Goal: Information Seeking & Learning: Learn about a topic

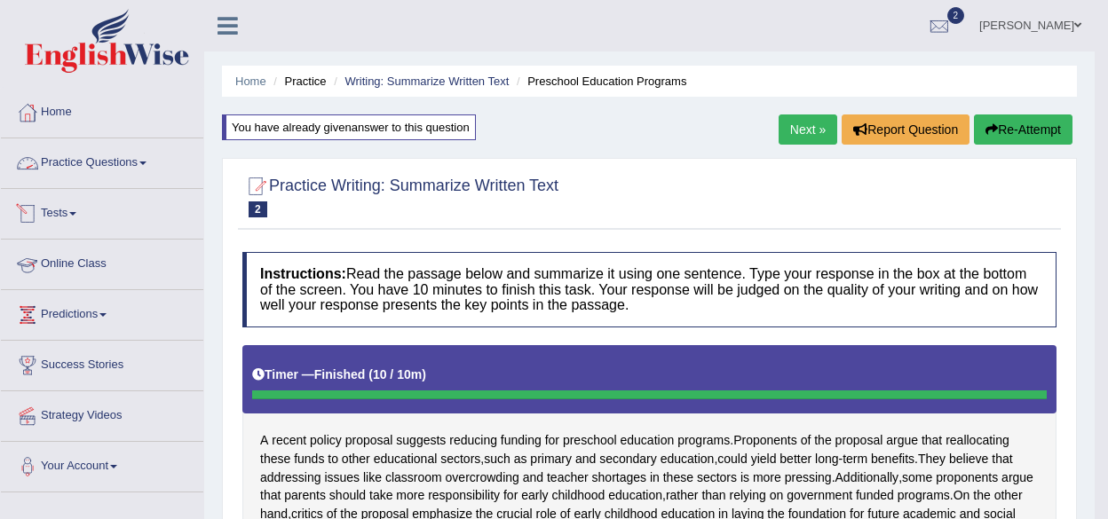
click at [83, 150] on link "Practice Questions" at bounding box center [102, 160] width 202 height 44
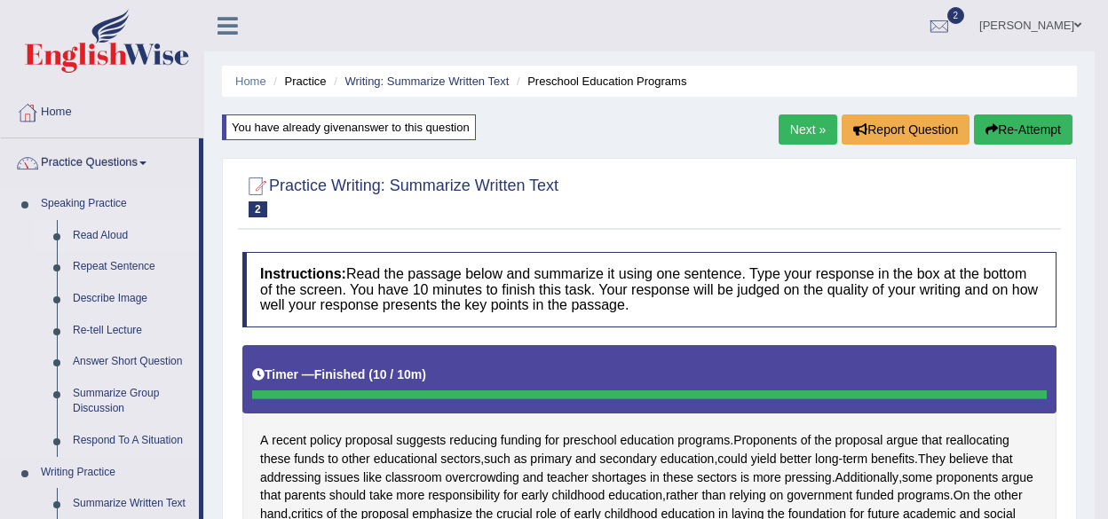
click at [98, 233] on link "Read Aloud" at bounding box center [132, 236] width 134 height 32
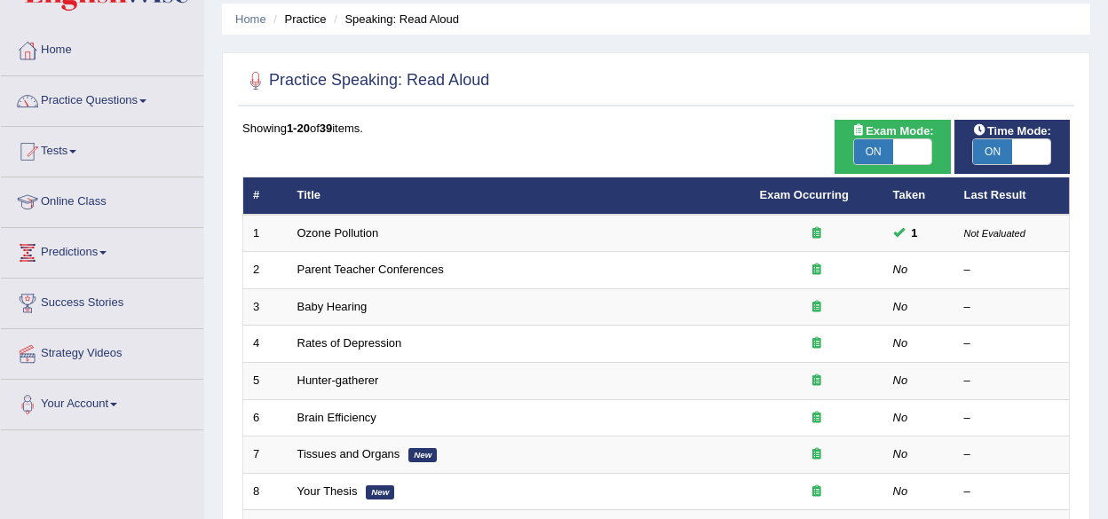
scroll to position [13, 0]
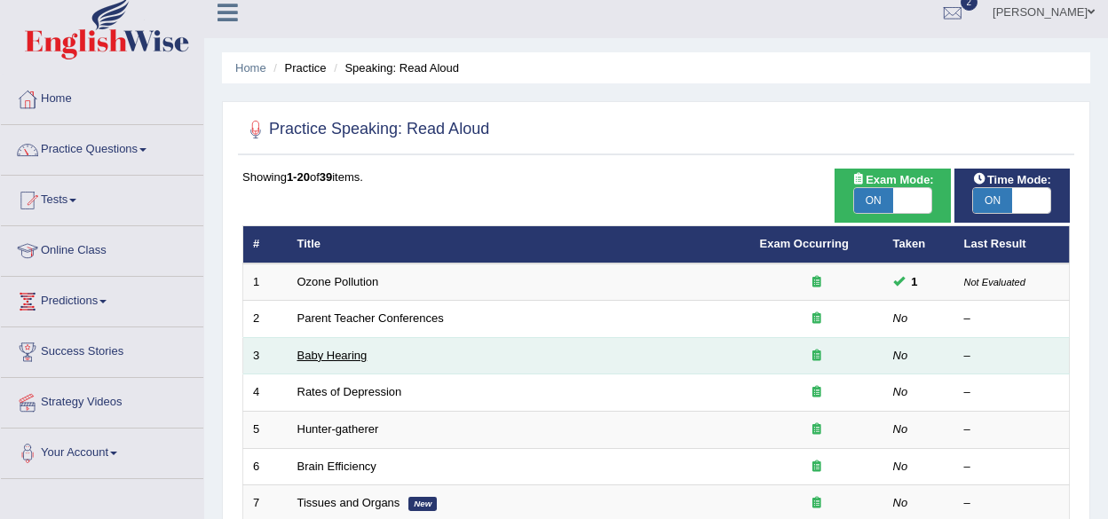
click at [323, 353] on link "Baby Hearing" at bounding box center [332, 355] width 70 height 13
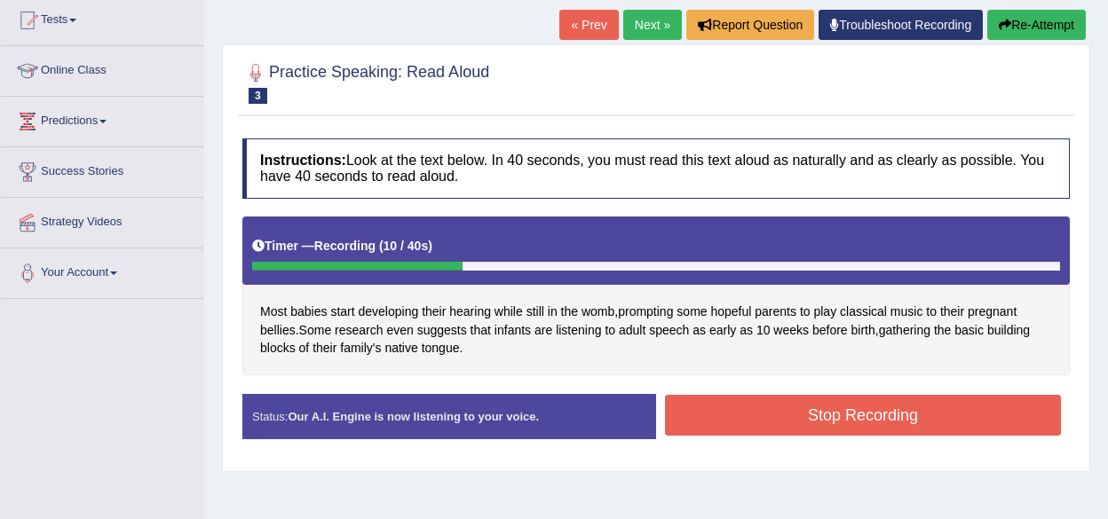
scroll to position [177, 0]
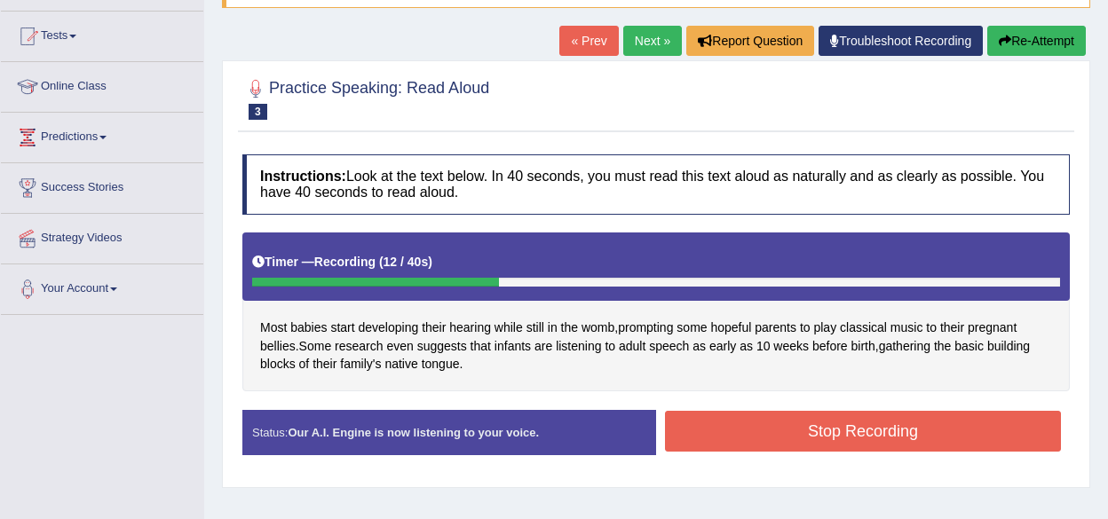
click at [1005, 32] on button "Re-Attempt" at bounding box center [1036, 41] width 99 height 30
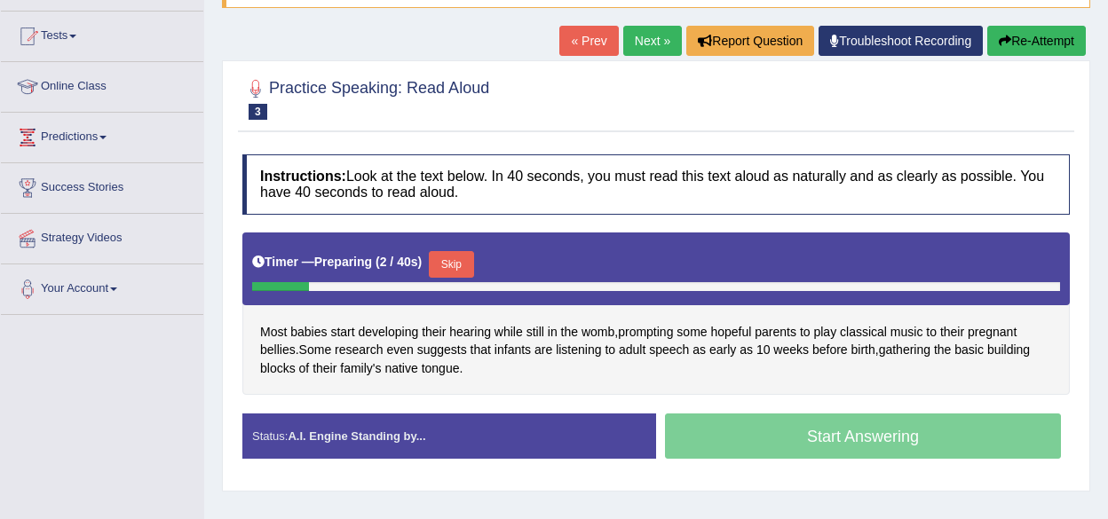
scroll to position [177, 0]
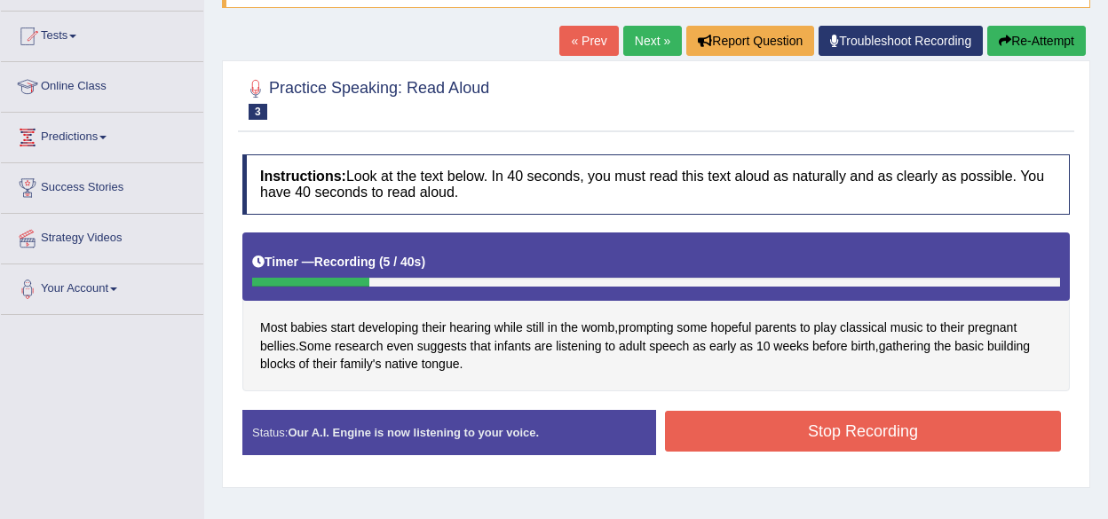
click at [1024, 44] on button "Re-Attempt" at bounding box center [1036, 41] width 99 height 30
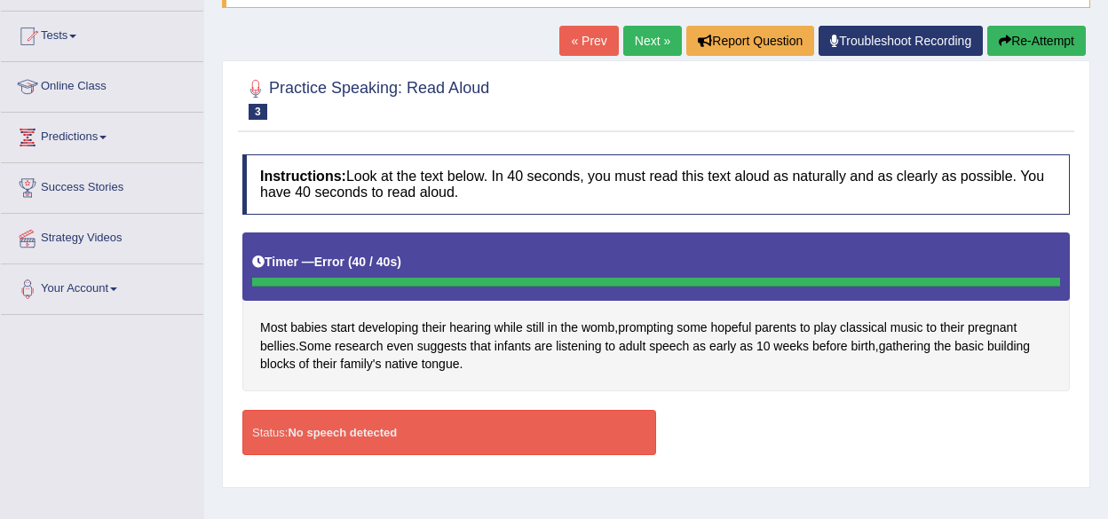
click at [1017, 45] on button "Re-Attempt" at bounding box center [1036, 41] width 99 height 30
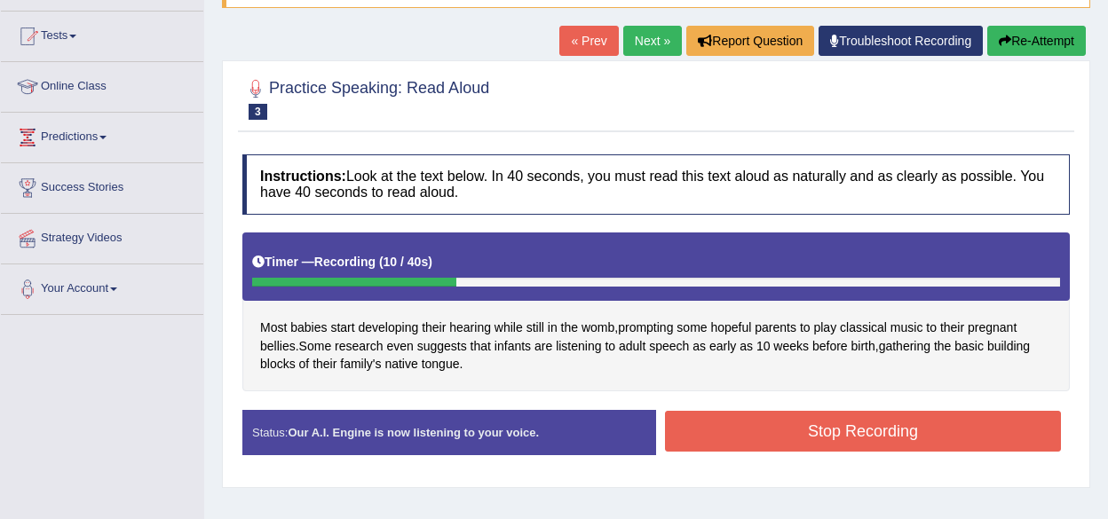
click at [1026, 48] on button "Re-Attempt" at bounding box center [1036, 41] width 99 height 30
click at [760, 426] on button "Stop Recording" at bounding box center [863, 431] width 396 height 41
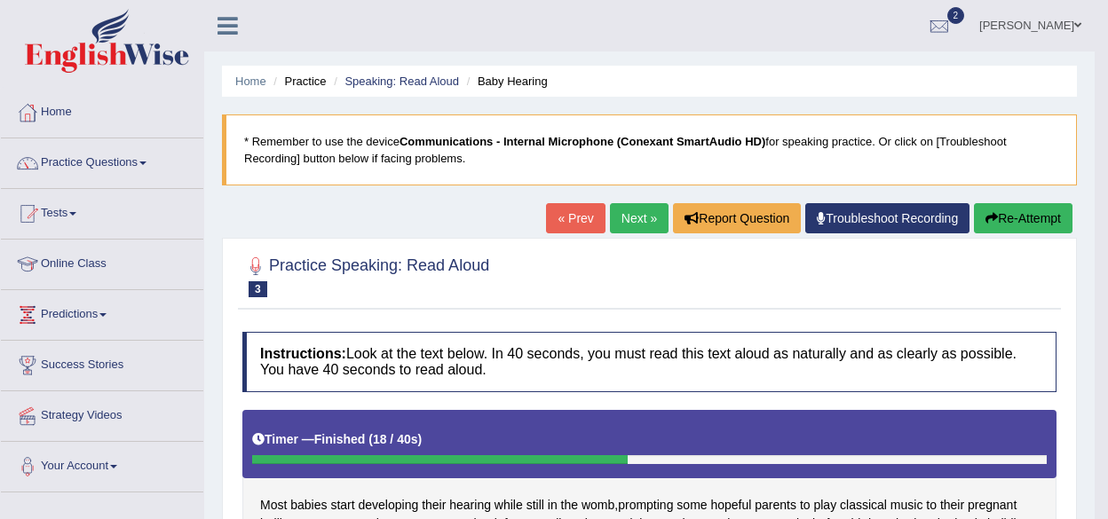
click at [634, 217] on link "Next »" at bounding box center [639, 218] width 59 height 30
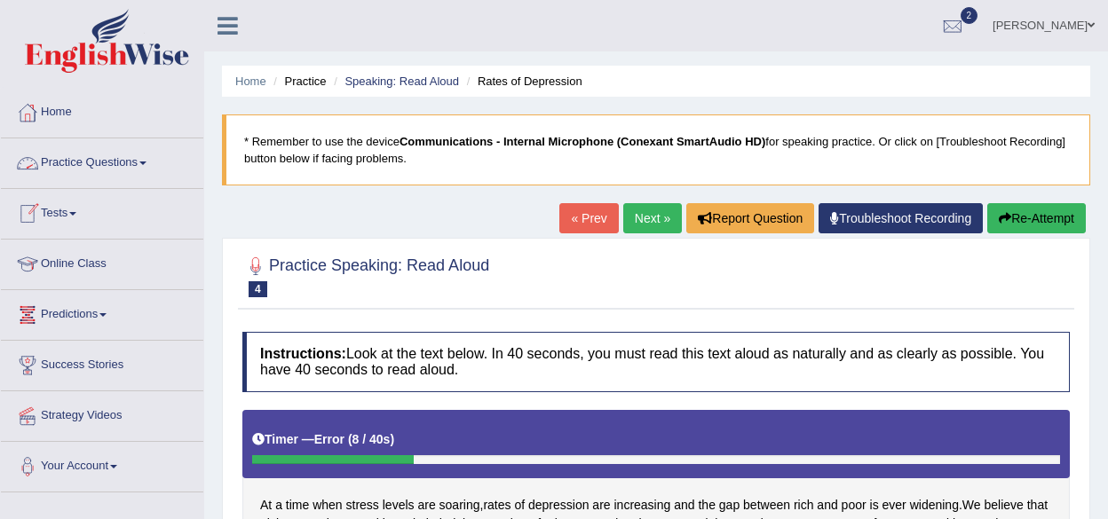
click at [64, 154] on link "Practice Questions" at bounding box center [102, 160] width 202 height 44
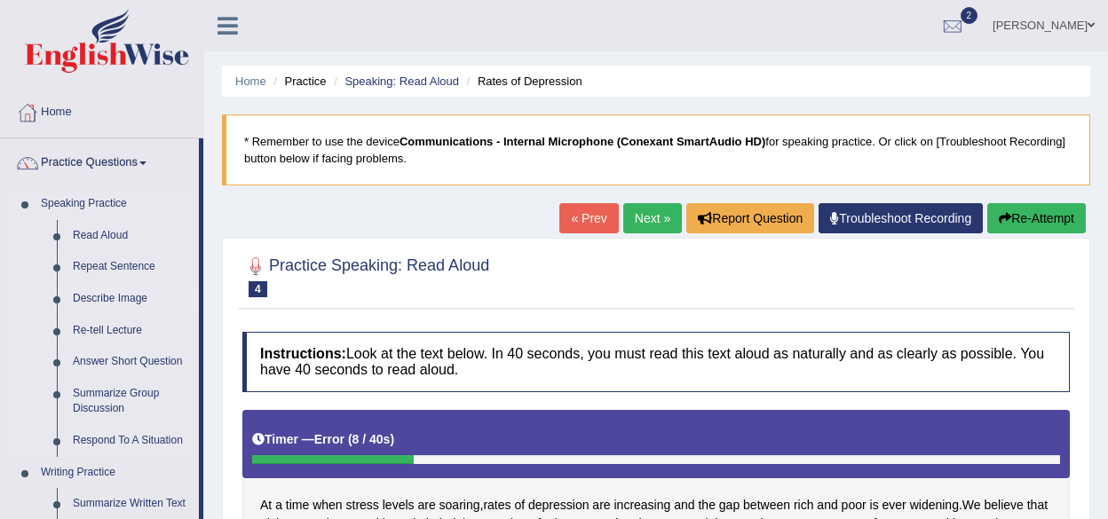
click at [104, 301] on link "Describe Image" at bounding box center [132, 299] width 134 height 32
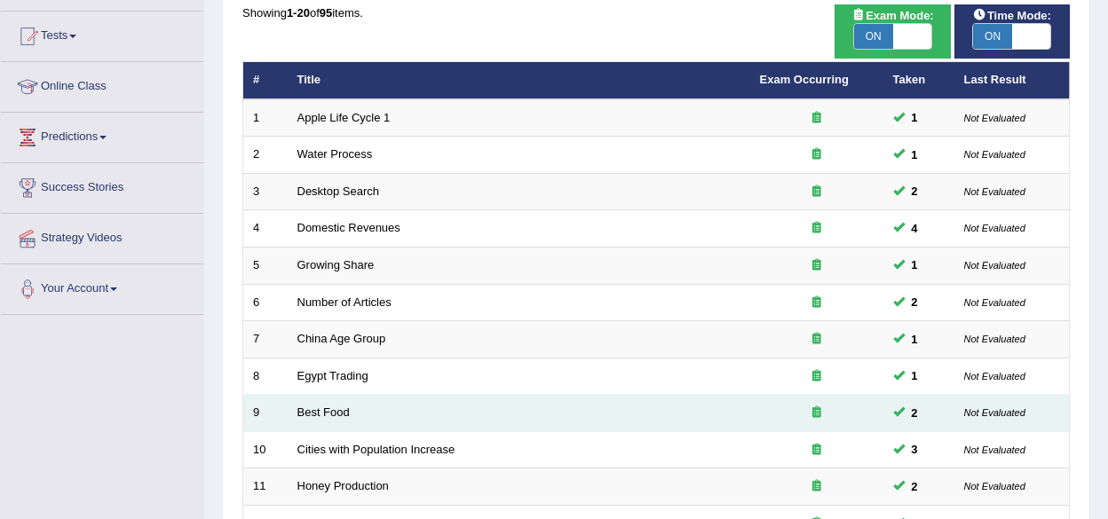
scroll to position [177, 0]
click at [334, 407] on link "Best Food" at bounding box center [323, 412] width 52 height 13
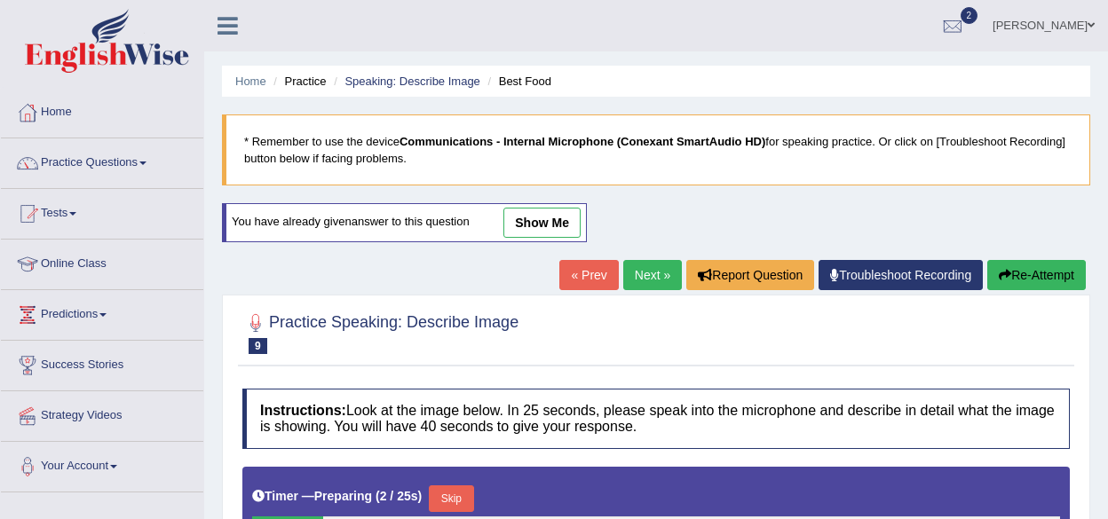
click at [635, 292] on div "« Prev Next » Report Question Troubleshoot Recording Re-Attempt" at bounding box center [824, 277] width 531 height 35
click at [635, 274] on link "Next »" at bounding box center [652, 275] width 59 height 30
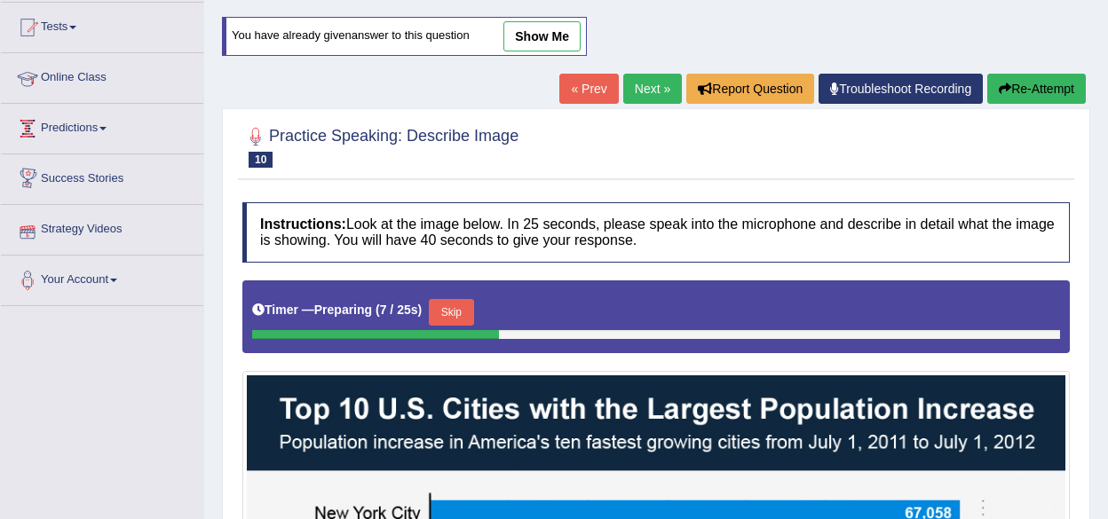
scroll to position [89, 0]
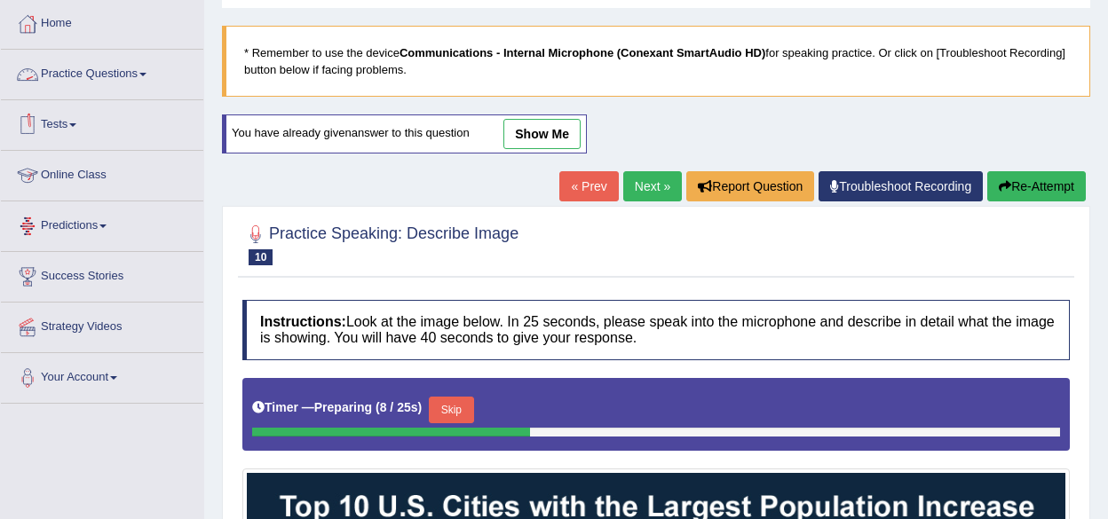
click at [80, 76] on link "Practice Questions" at bounding box center [102, 72] width 202 height 44
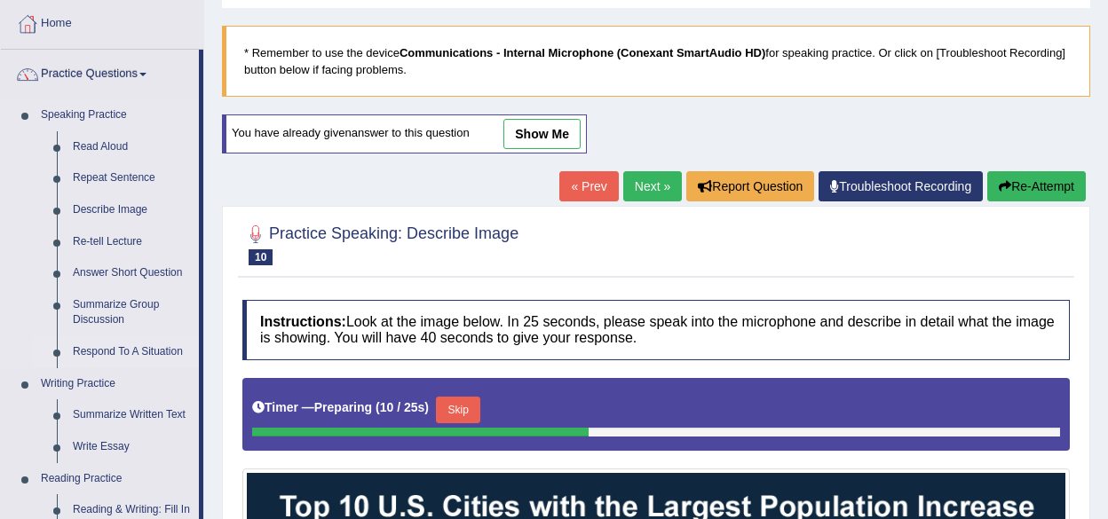
scroll to position [266, 0]
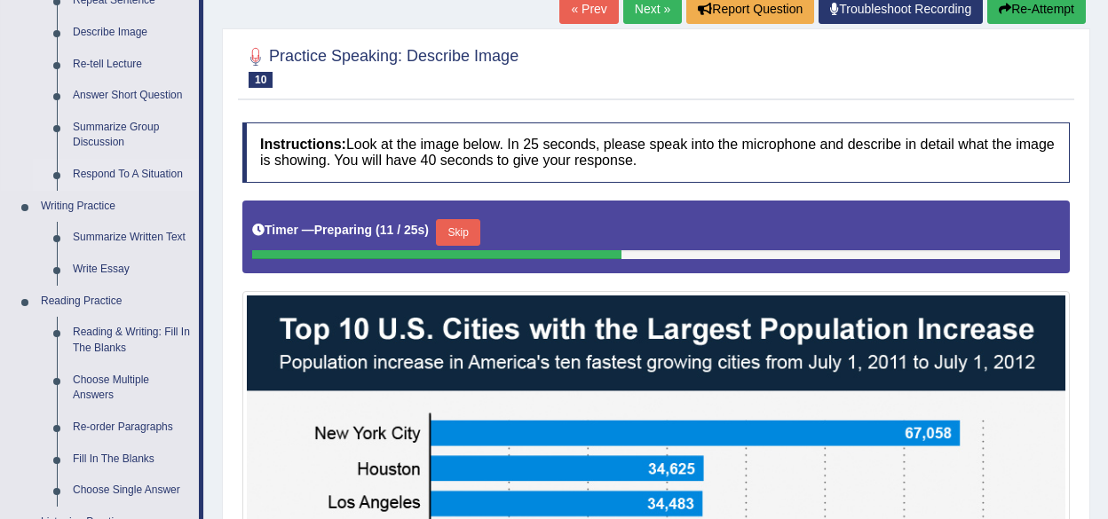
click at [99, 336] on link "Reading & Writing: Fill In The Blanks" at bounding box center [132, 340] width 134 height 47
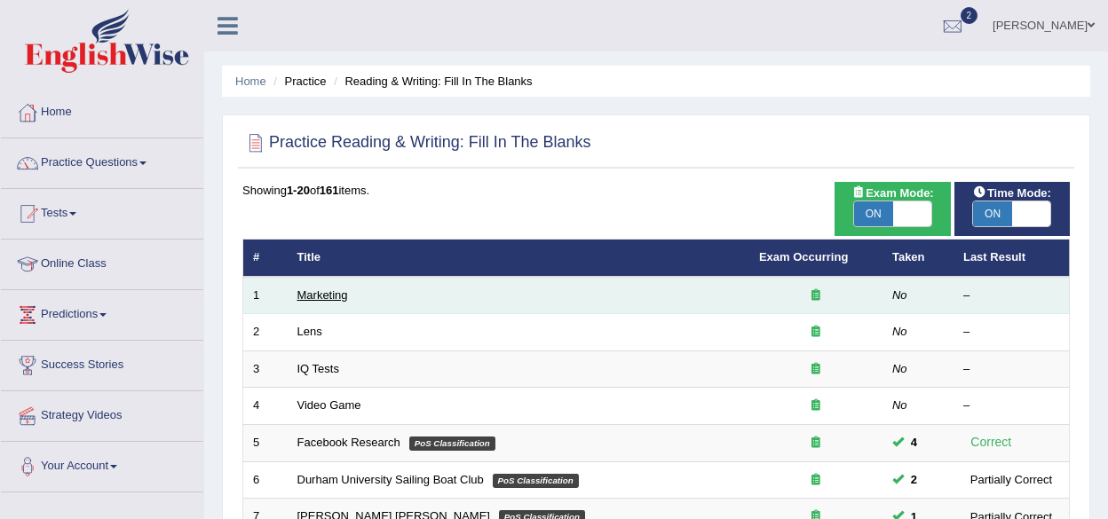
click at [326, 289] on link "Marketing" at bounding box center [322, 294] width 51 height 13
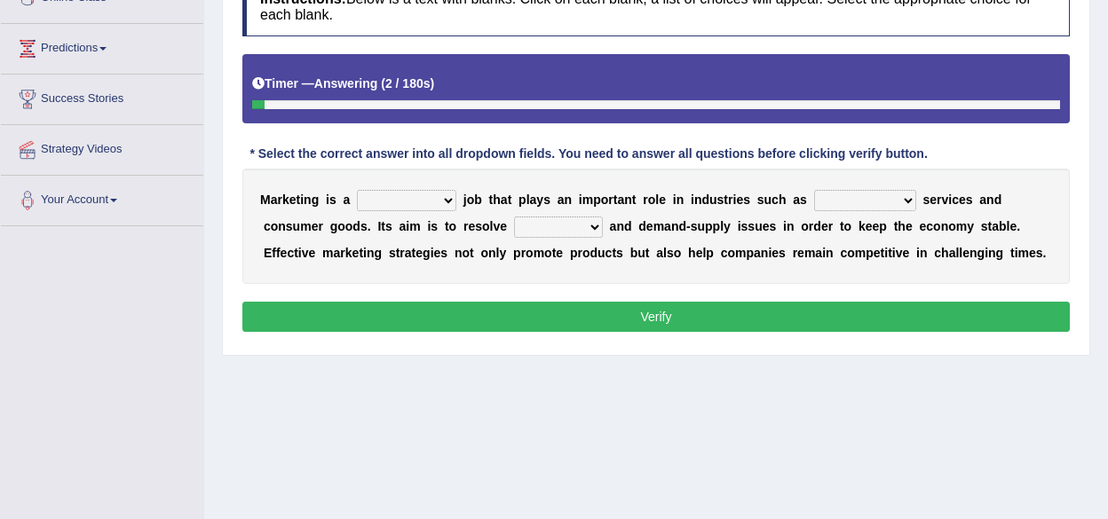
click at [445, 198] on select "professional flexible parochial descriptive" at bounding box center [406, 200] width 99 height 21
select select "professional"
click at [357, 190] on select "professional flexible parochial descriptive" at bounding box center [406, 200] width 99 height 21
click at [875, 200] on select "civil financial conventional foremost" at bounding box center [865, 200] width 102 height 21
select select "civil"
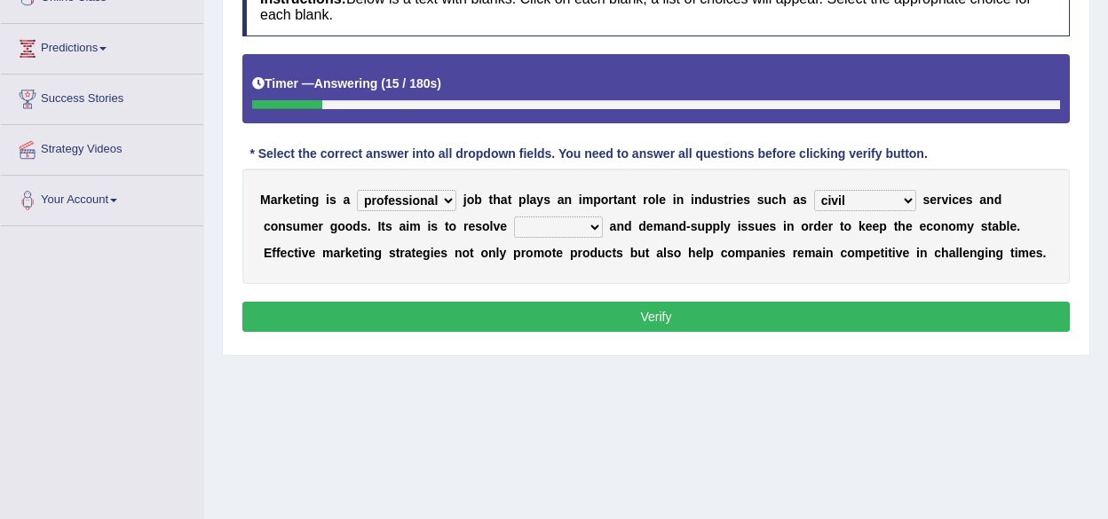
click at [814, 190] on select "civil financial conventional foremost" at bounding box center [865, 200] width 102 height 21
click at [589, 221] on select "imbalance excess symmetry budget" at bounding box center [558, 227] width 89 height 21
select select "imbalance"
click at [514, 217] on select "imbalance excess symmetry budget" at bounding box center [558, 227] width 89 height 21
click at [595, 225] on select "imbalance excess symmetry budget" at bounding box center [558, 227] width 89 height 21
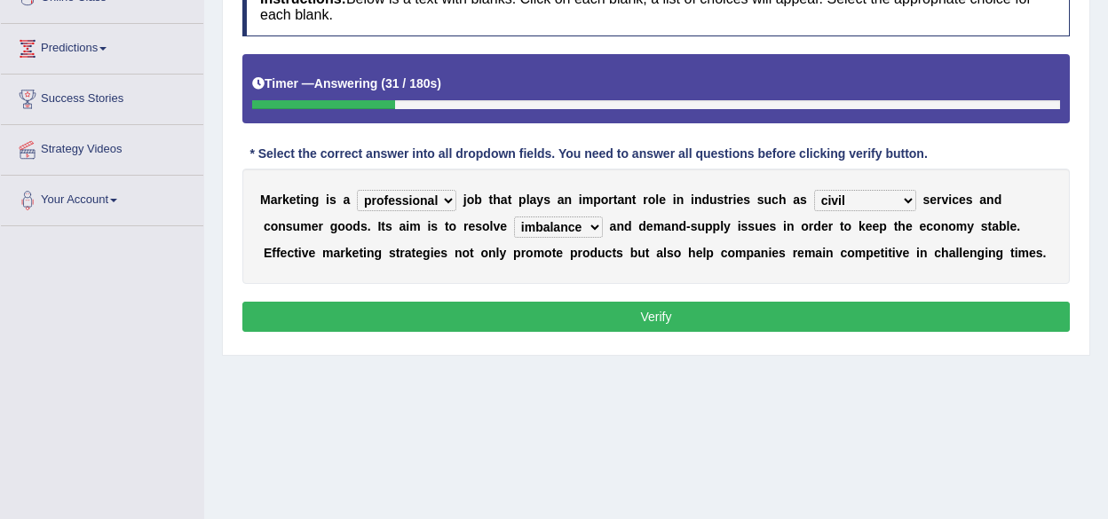
click at [269, 257] on div "M a r k e t i n g i s a professional flexible parochial descriptive j o b t h a…" at bounding box center [655, 226] width 827 height 115
click at [705, 317] on button "Verify" at bounding box center [655, 317] width 827 height 30
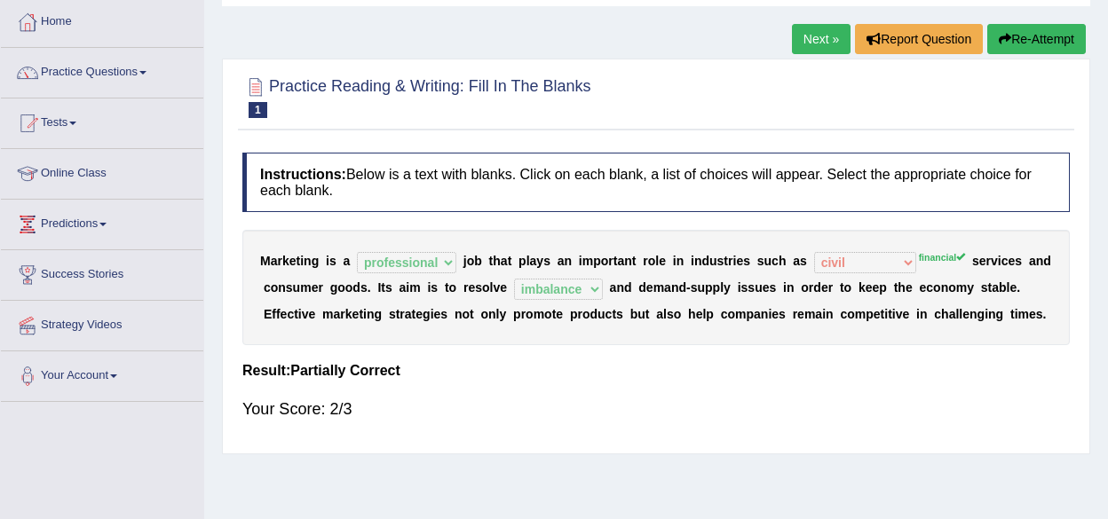
scroll to position [89, 0]
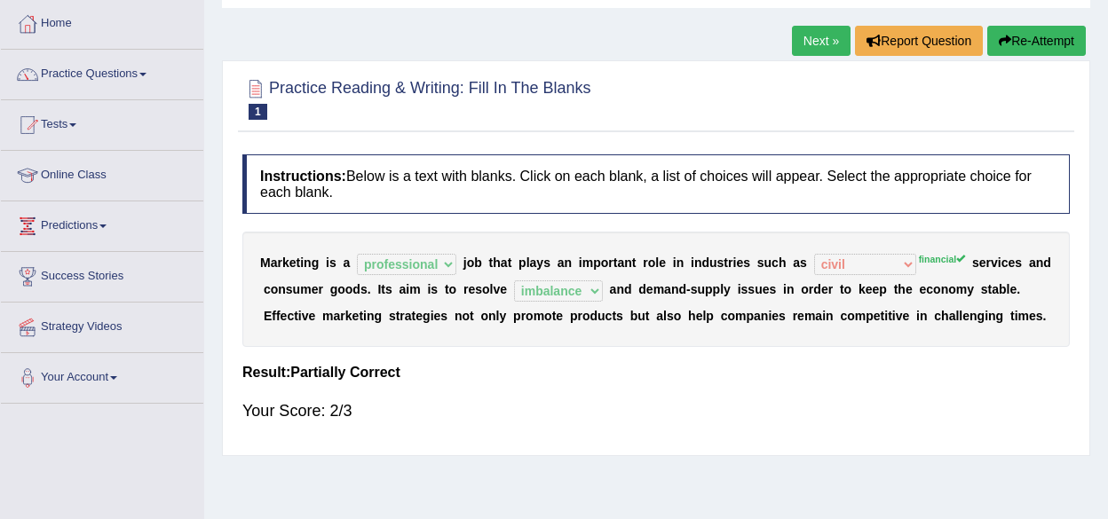
click at [802, 40] on link "Next »" at bounding box center [821, 41] width 59 height 30
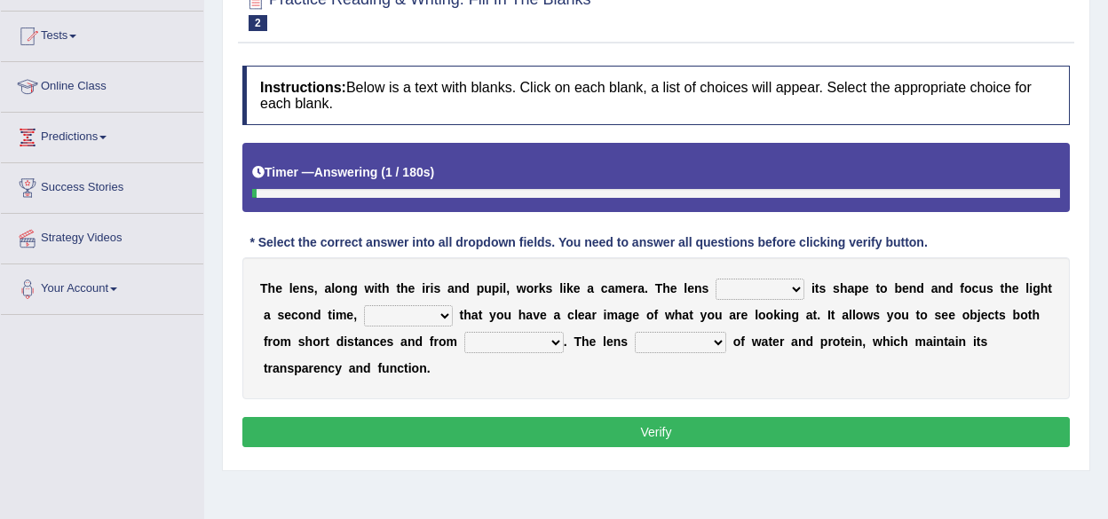
scroll to position [266, 0]
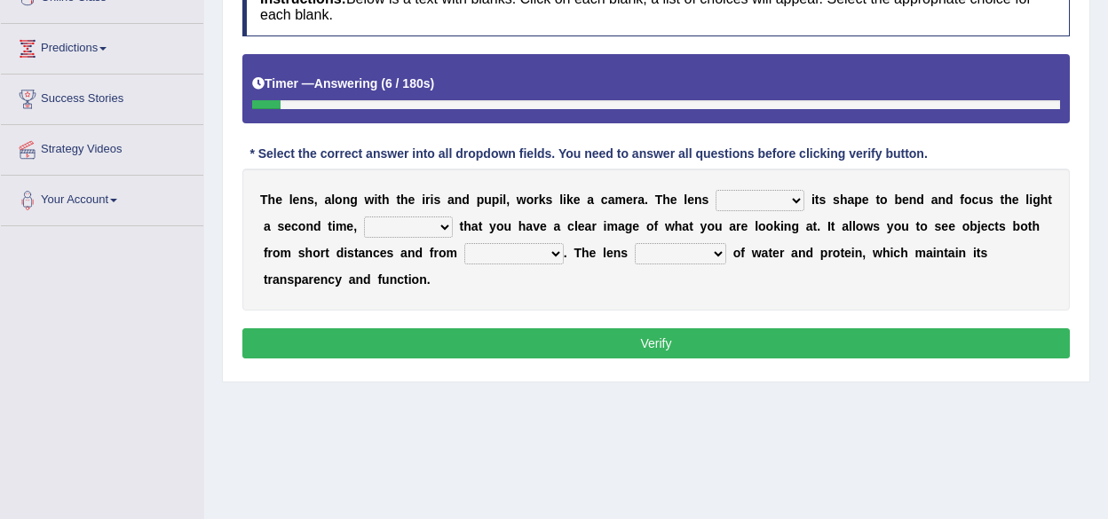
click at [792, 200] on select "adjusts shows selects presents" at bounding box center [759, 200] width 89 height 21
select select "adjusts"
click at [715, 190] on select "adjusts shows selects presents" at bounding box center [759, 200] width 89 height 21
click at [447, 224] on select "ensures to ensure ensure ensured" at bounding box center [408, 227] width 89 height 21
click at [364, 217] on select "ensures to ensure ensure ensured" at bounding box center [408, 227] width 89 height 21
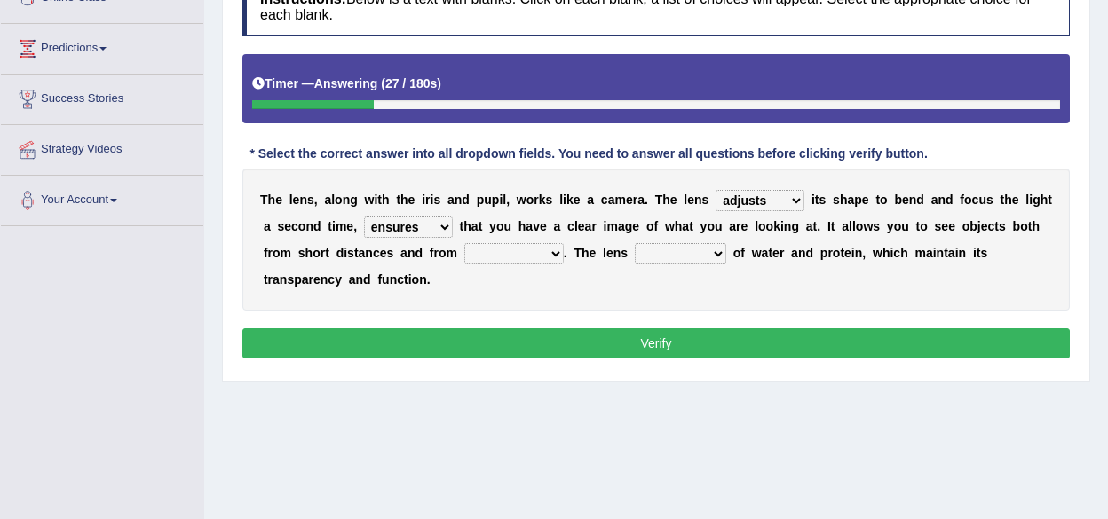
click at [438, 223] on select "ensures to ensure ensure ensured" at bounding box center [408, 227] width 89 height 21
select select "to ensure"
click at [364, 217] on select "ensures to ensure ensure ensured" at bounding box center [408, 227] width 89 height 21
click at [535, 251] on select "far away in between further apart all along" at bounding box center [513, 253] width 99 height 21
select select "far away"
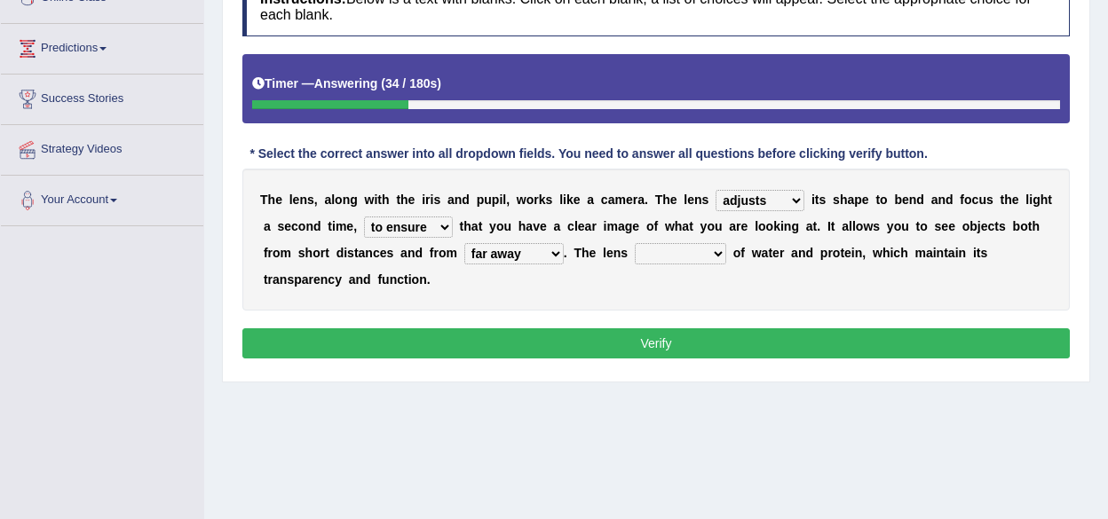
click at [464, 243] on select "far away in between further apart all along" at bounding box center [513, 253] width 99 height 21
click at [714, 251] on select "constitutes comprises composes consists" at bounding box center [680, 253] width 91 height 21
select select "comprises"
click at [635, 243] on select "constitutes comprises composes consists" at bounding box center [680, 253] width 91 height 21
click at [680, 341] on button "Verify" at bounding box center [655, 343] width 827 height 30
